Goal: Navigation & Orientation: Find specific page/section

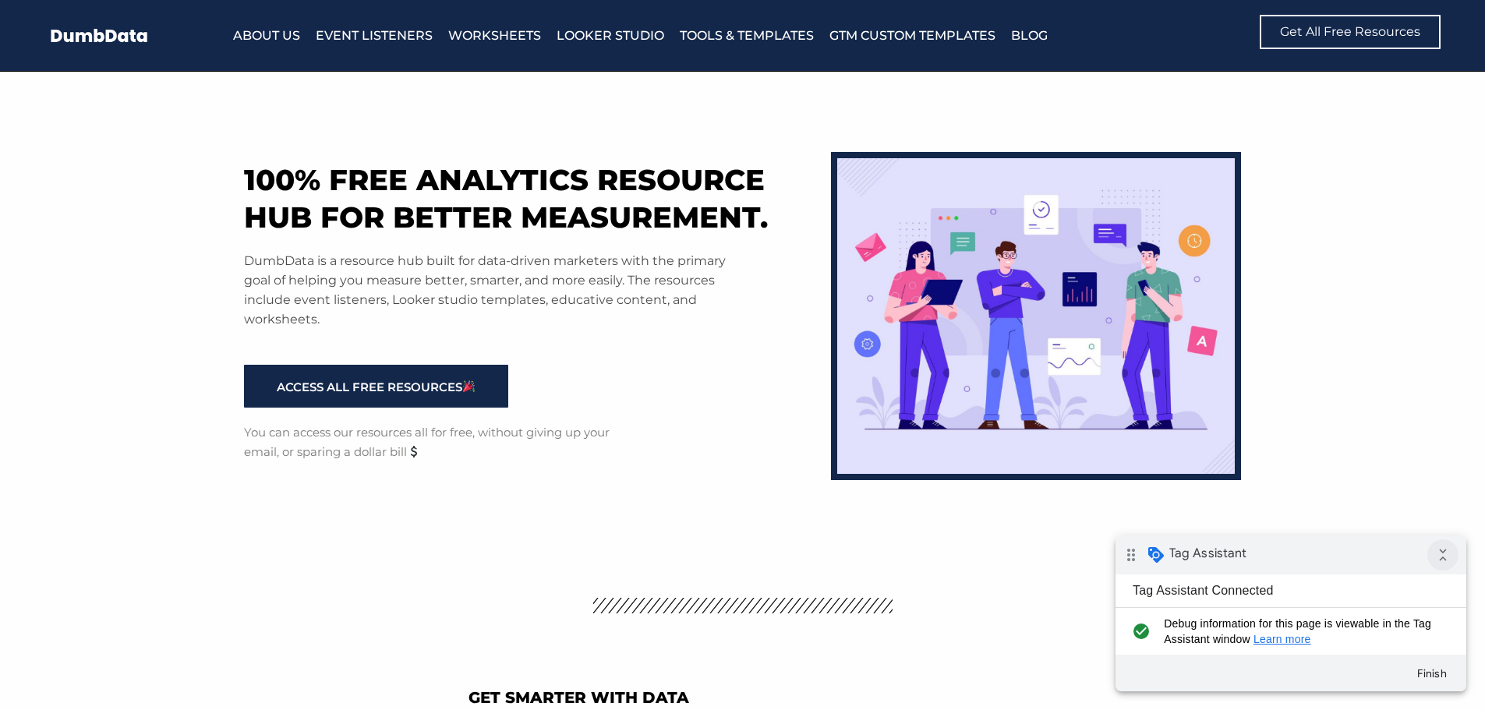
drag, startPoint x: 1436, startPoint y: 547, endPoint x: 1446, endPoint y: 547, distance: 10.1
click at [1436, 547] on icon "collapse_all" at bounding box center [1442, 554] width 31 height 31
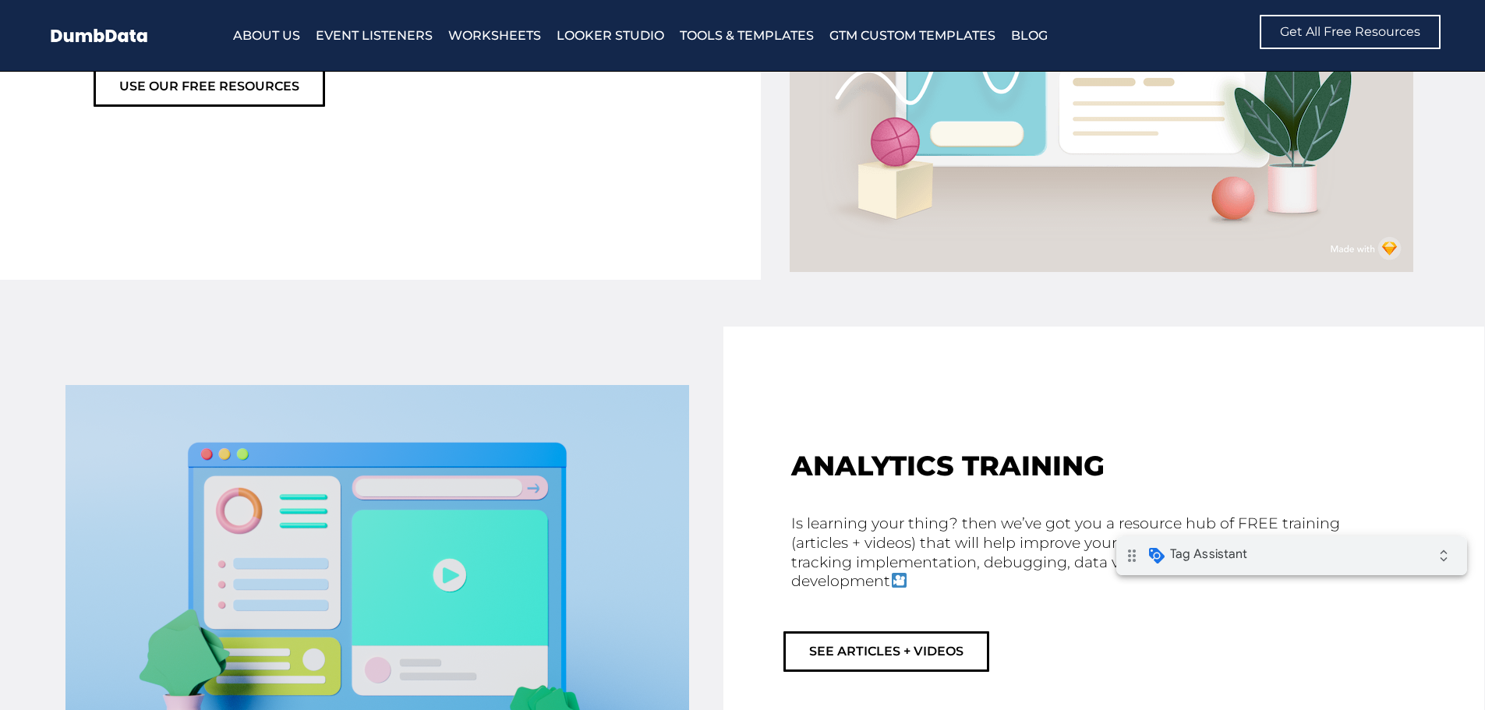
scroll to position [1949, 0]
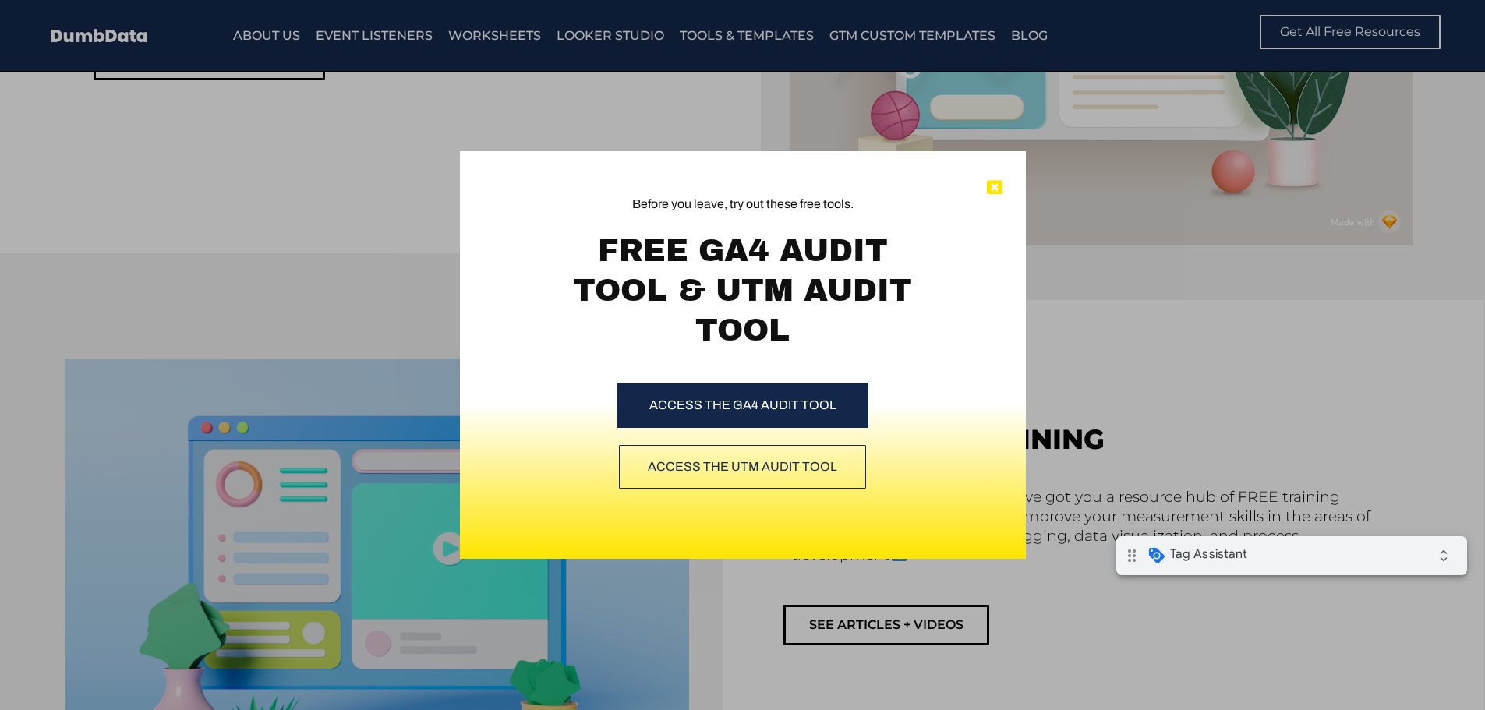
click at [996, 192] on icon at bounding box center [995, 188] width 16 height 16
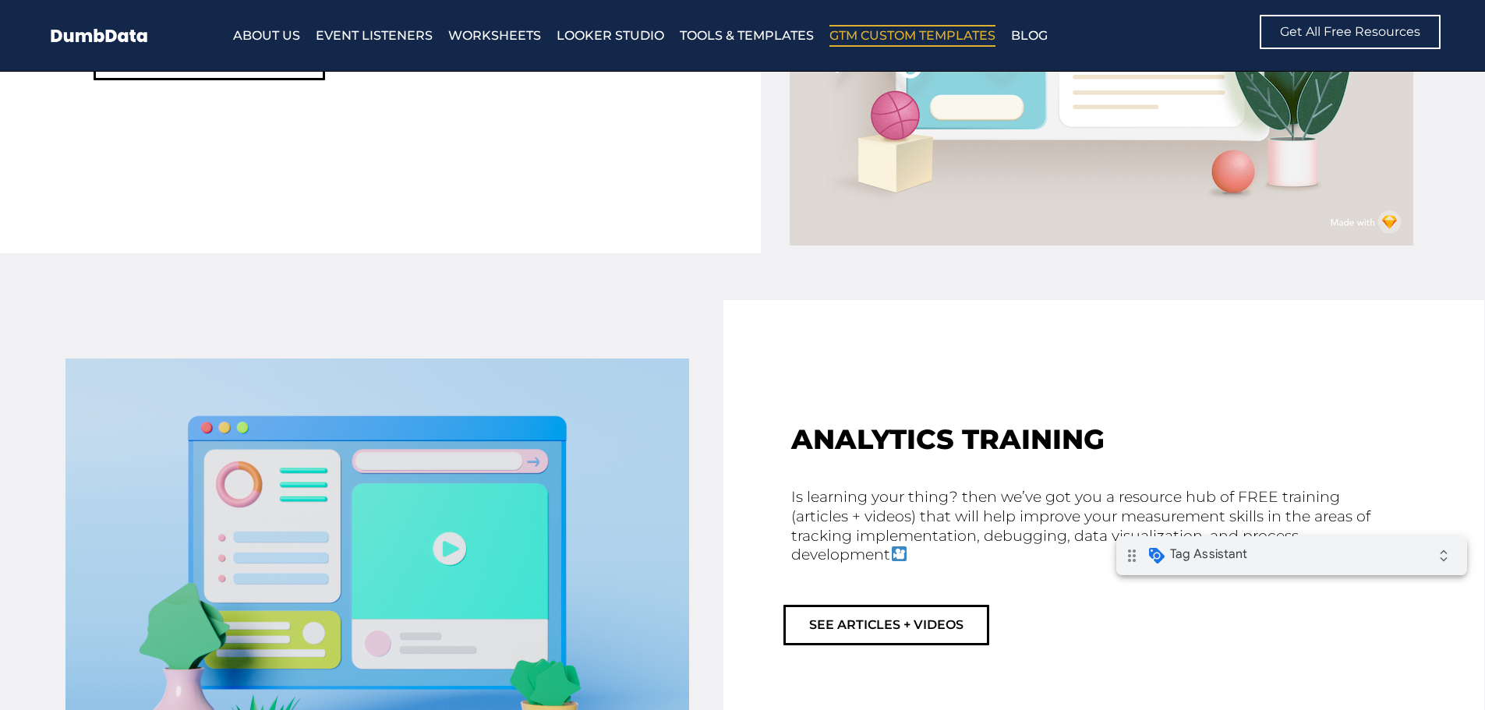
click at [970, 34] on link "GTM Custom Templates" at bounding box center [912, 36] width 166 height 22
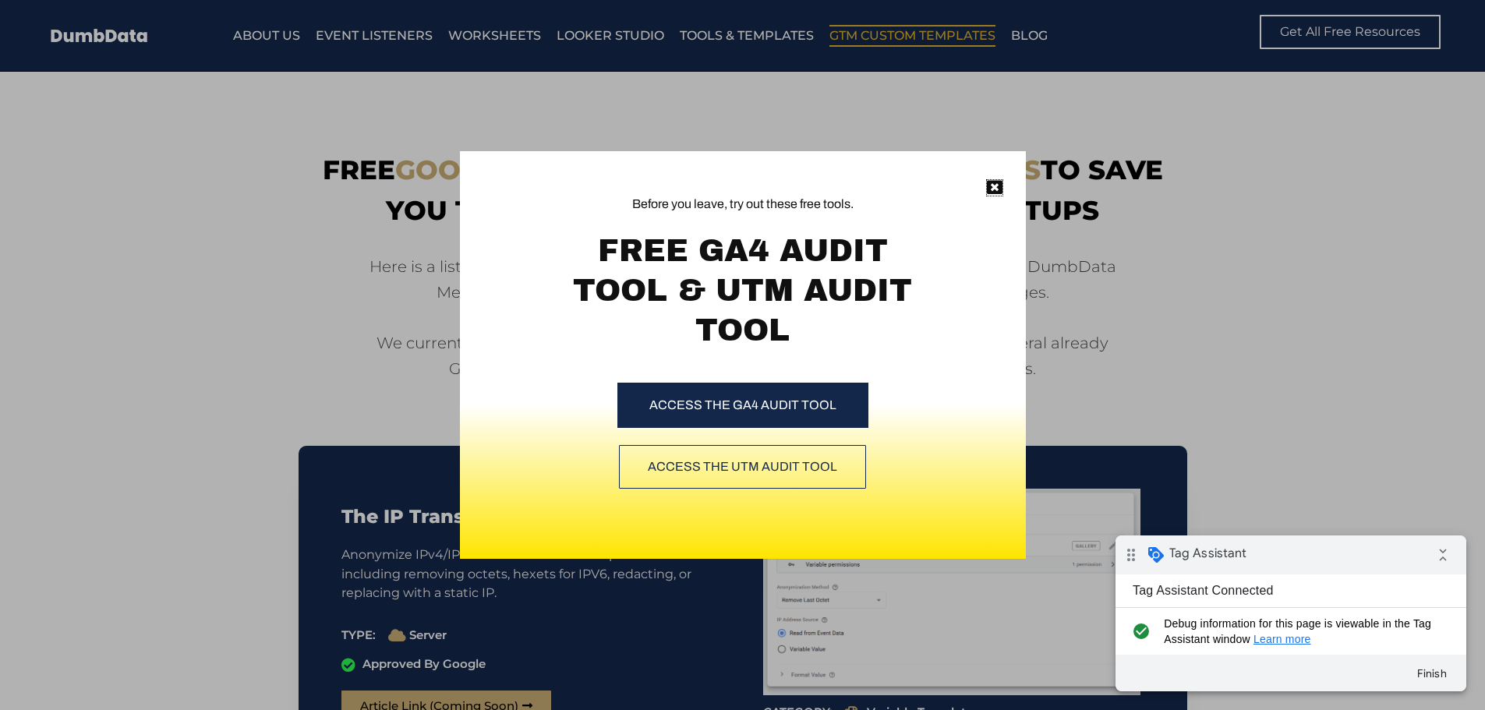
drag, startPoint x: 995, startPoint y: 186, endPoint x: 479, endPoint y: 263, distance: 521.8
click at [995, 186] on icon at bounding box center [995, 188] width 16 height 16
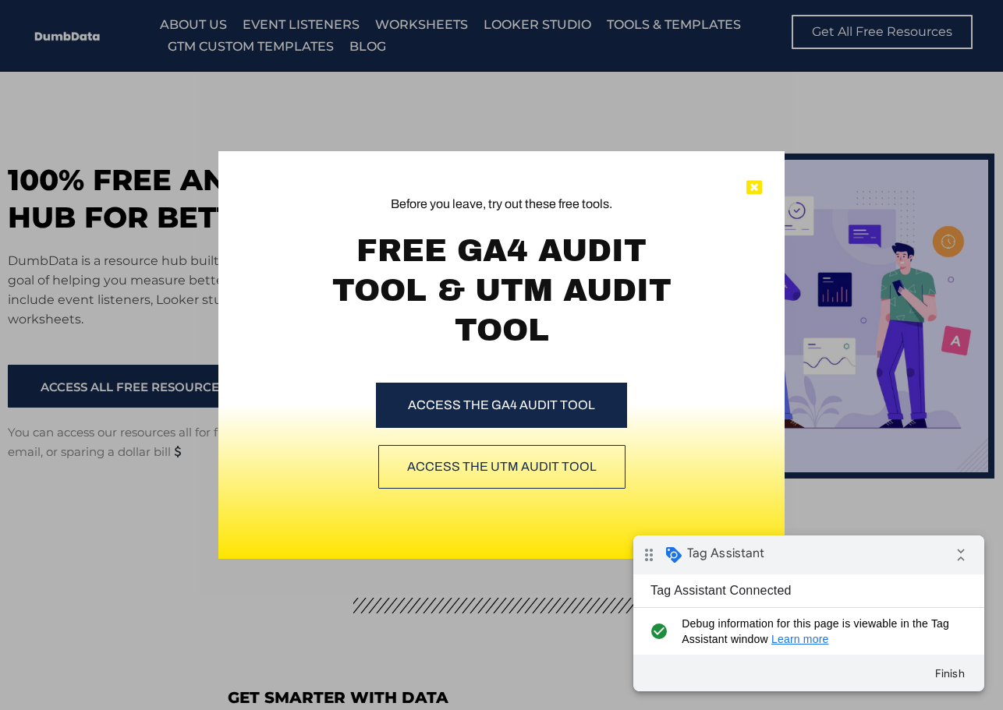
click at [748, 189] on icon at bounding box center [754, 188] width 16 height 16
